Goal: Transaction & Acquisition: Book appointment/travel/reservation

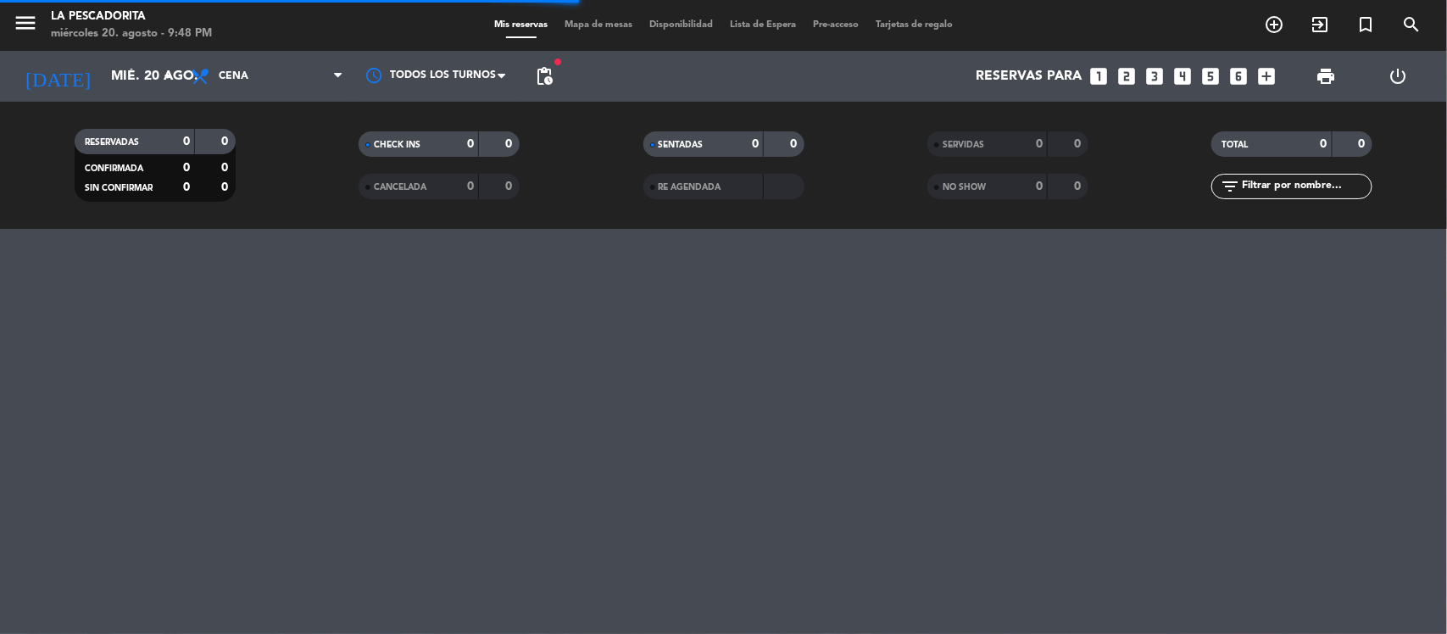
click at [1125, 86] on icon "looks_two" at bounding box center [1127, 76] width 22 height 22
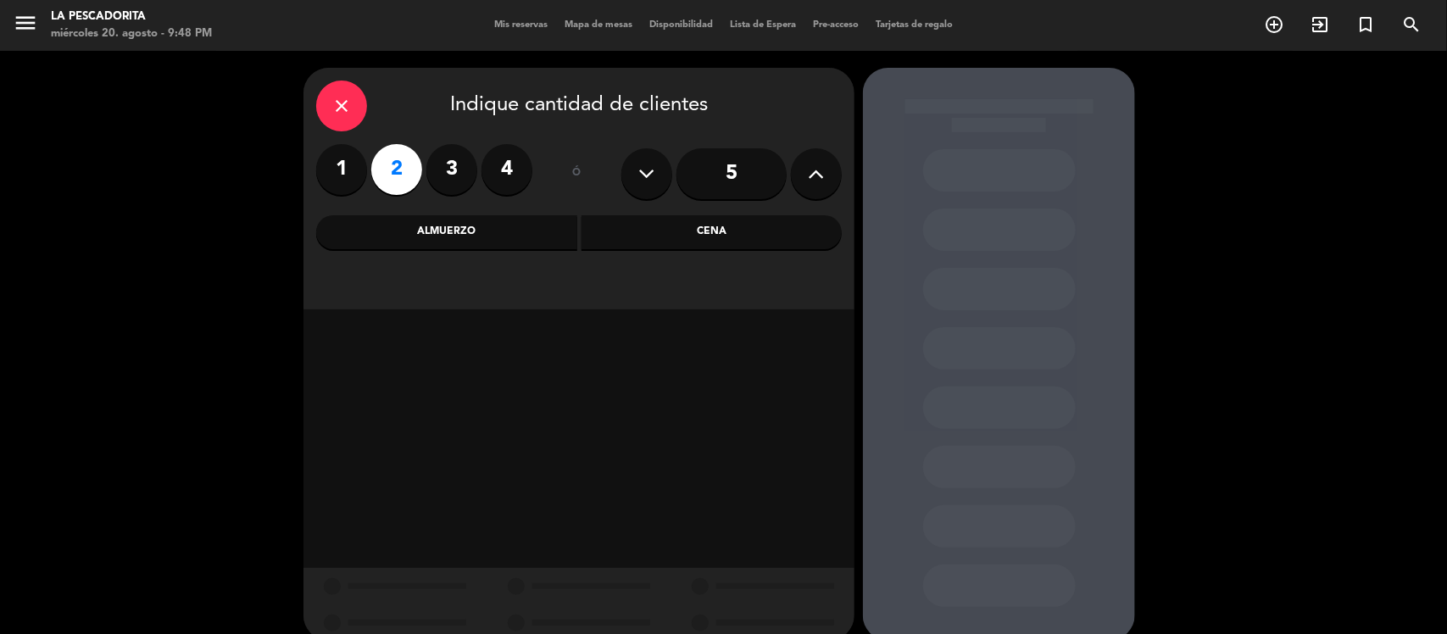
click at [638, 229] on div "Cena" at bounding box center [711, 232] width 261 height 34
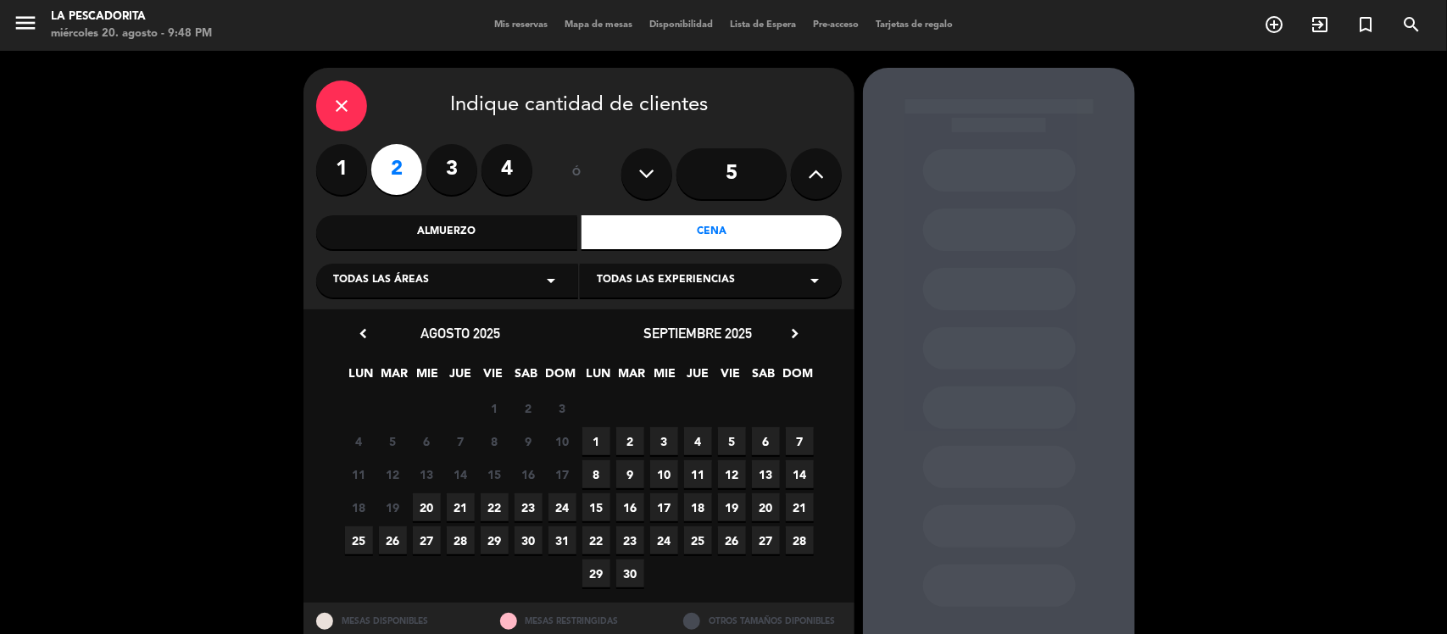
click at [459, 501] on span "21" at bounding box center [461, 507] width 28 height 28
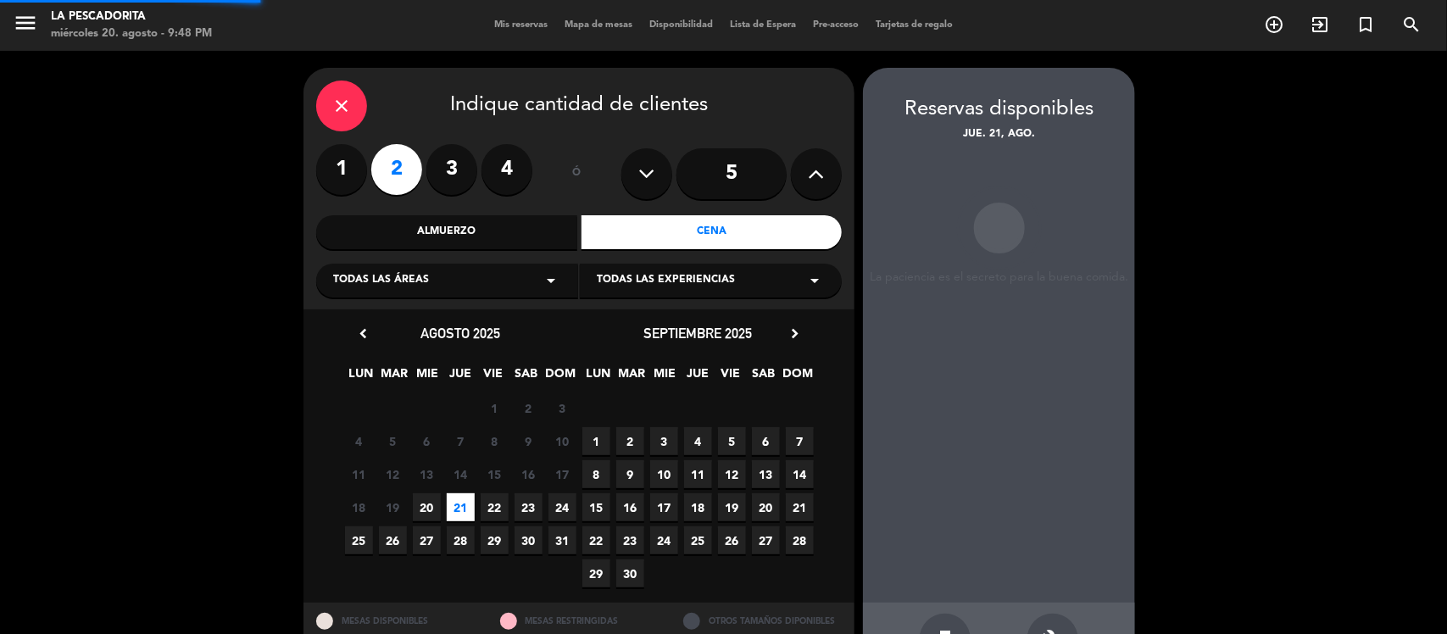
scroll to position [56, 0]
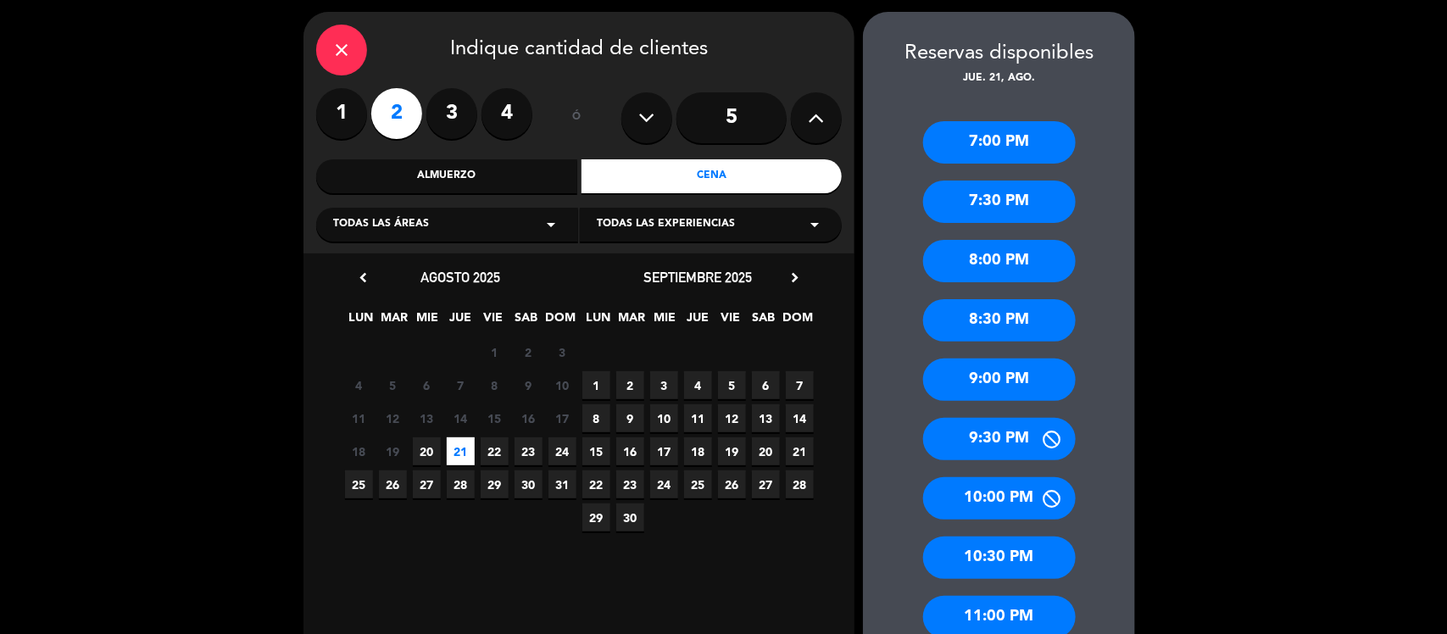
click at [992, 382] on div "9:00 PM" at bounding box center [999, 380] width 153 height 42
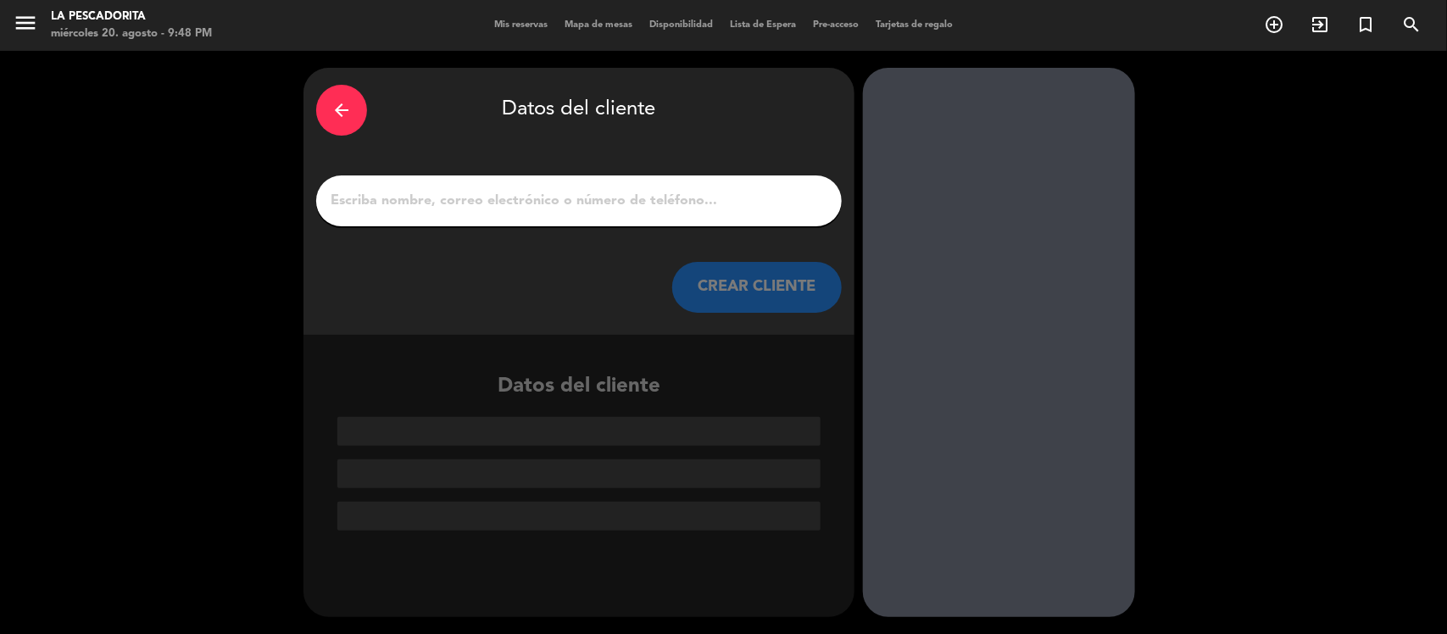
scroll to position [0, 0]
click at [722, 209] on input "1" at bounding box center [579, 201] width 500 height 24
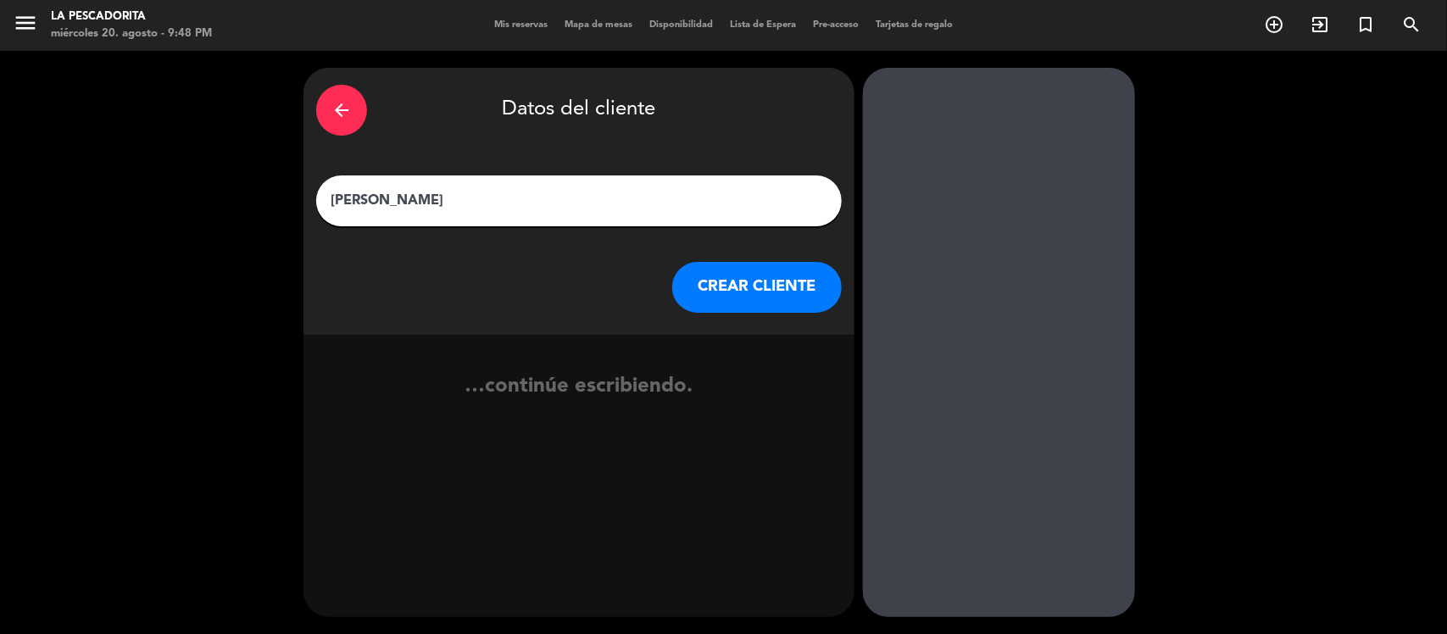
type input "[PERSON_NAME]"
click at [759, 297] on button "CREAR CLIENTE" at bounding box center [757, 287] width 170 height 51
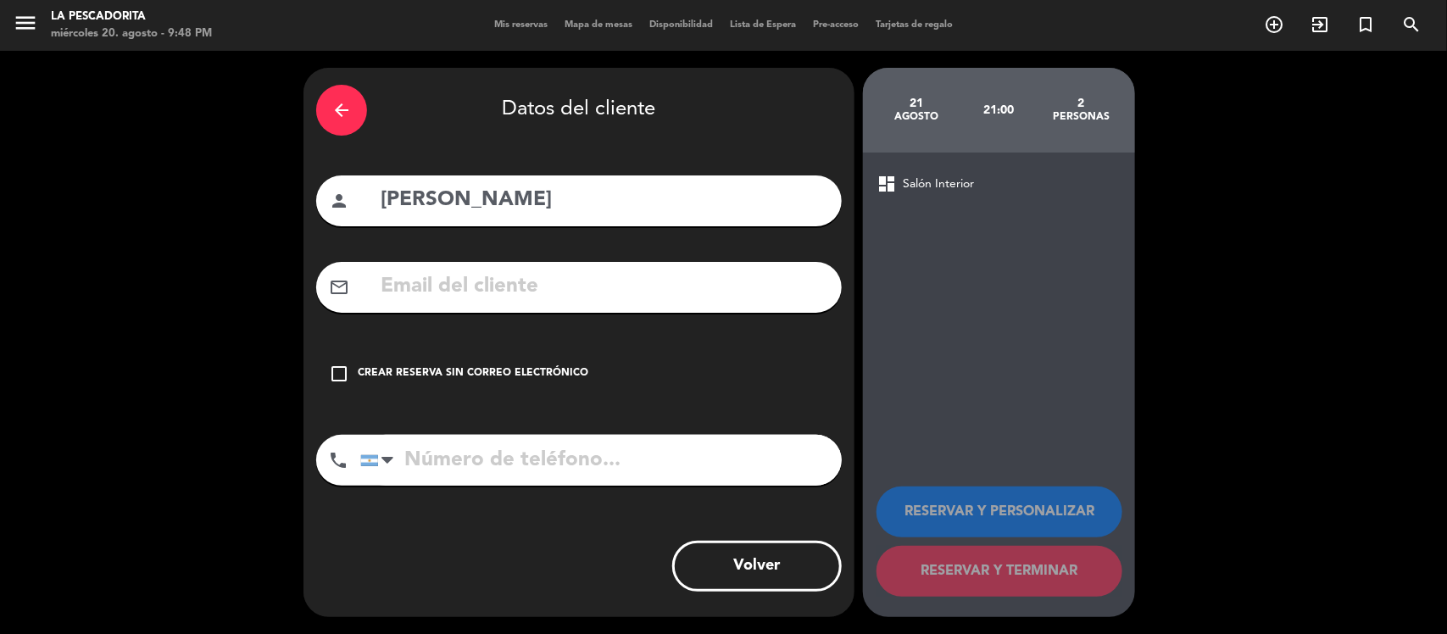
click at [545, 381] on div "Crear reserva sin correo electrónico" at bounding box center [473, 373] width 231 height 17
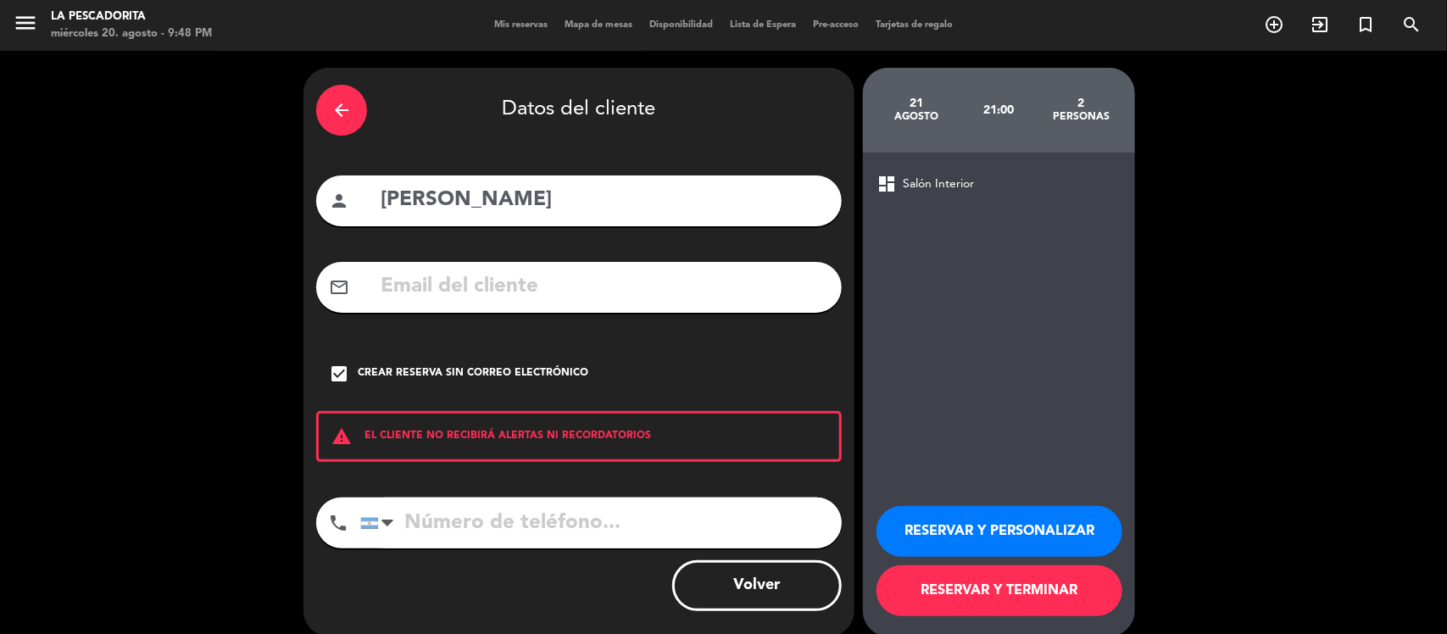
click at [1010, 596] on button "RESERVAR Y TERMINAR" at bounding box center [999, 590] width 246 height 51
